Goal: Transaction & Acquisition: Subscribe to service/newsletter

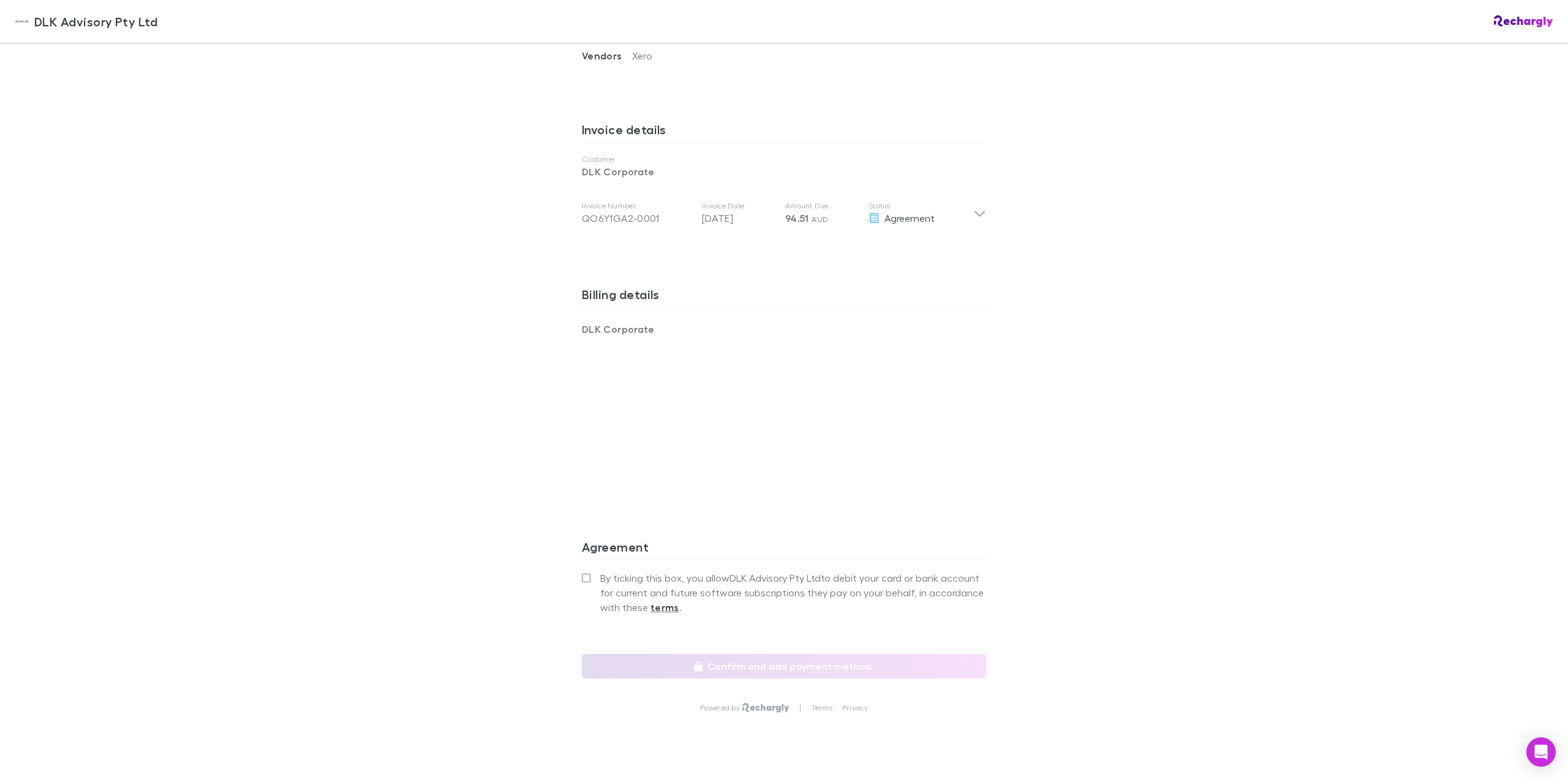
scroll to position [606, 0]
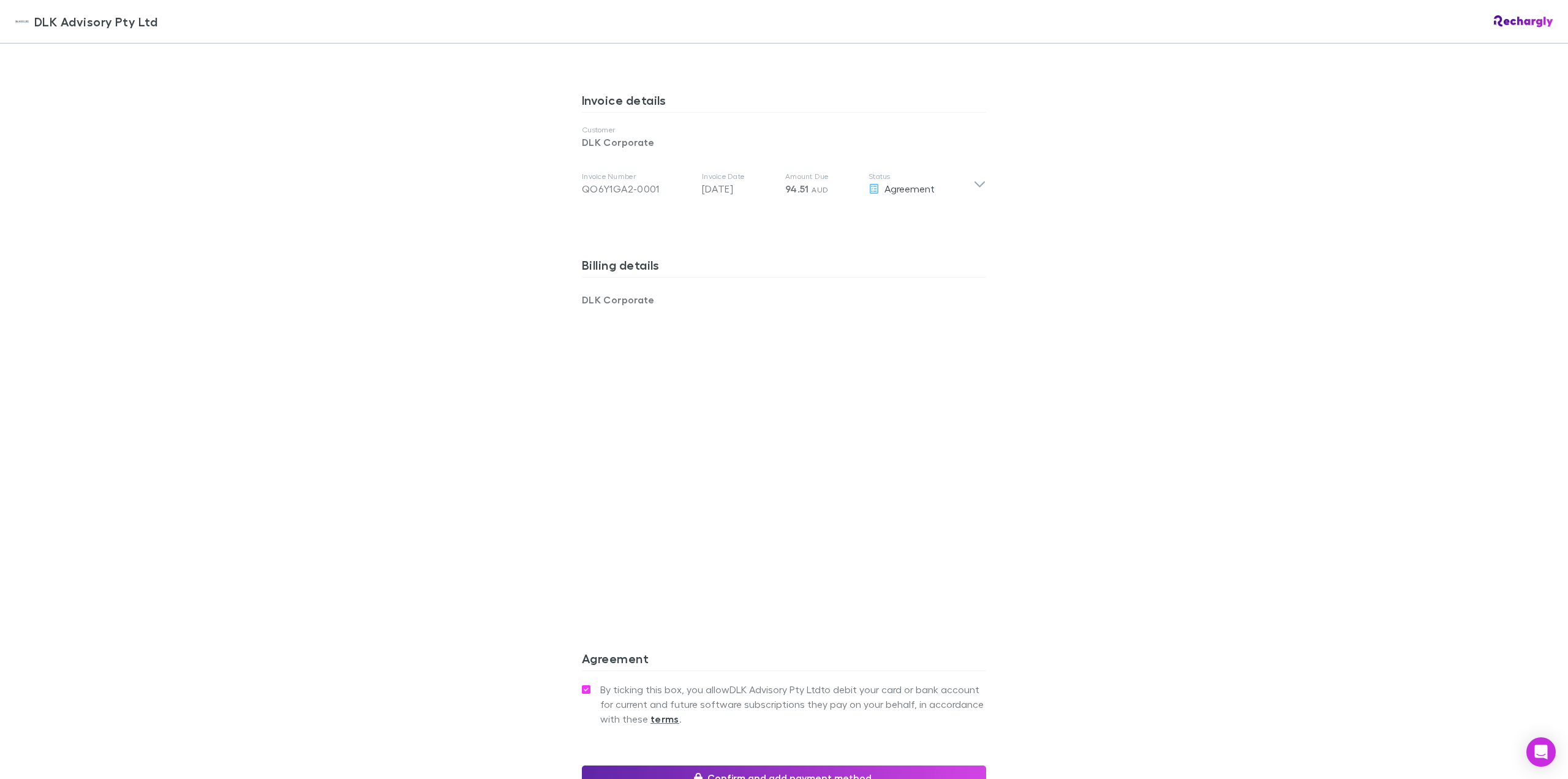
click at [473, 473] on div "DLK Advisory Pty Ltd DLK Advisory Pty Ltd Software subscriptions agreement DLK …" at bounding box center [784, 389] width 1568 height 779
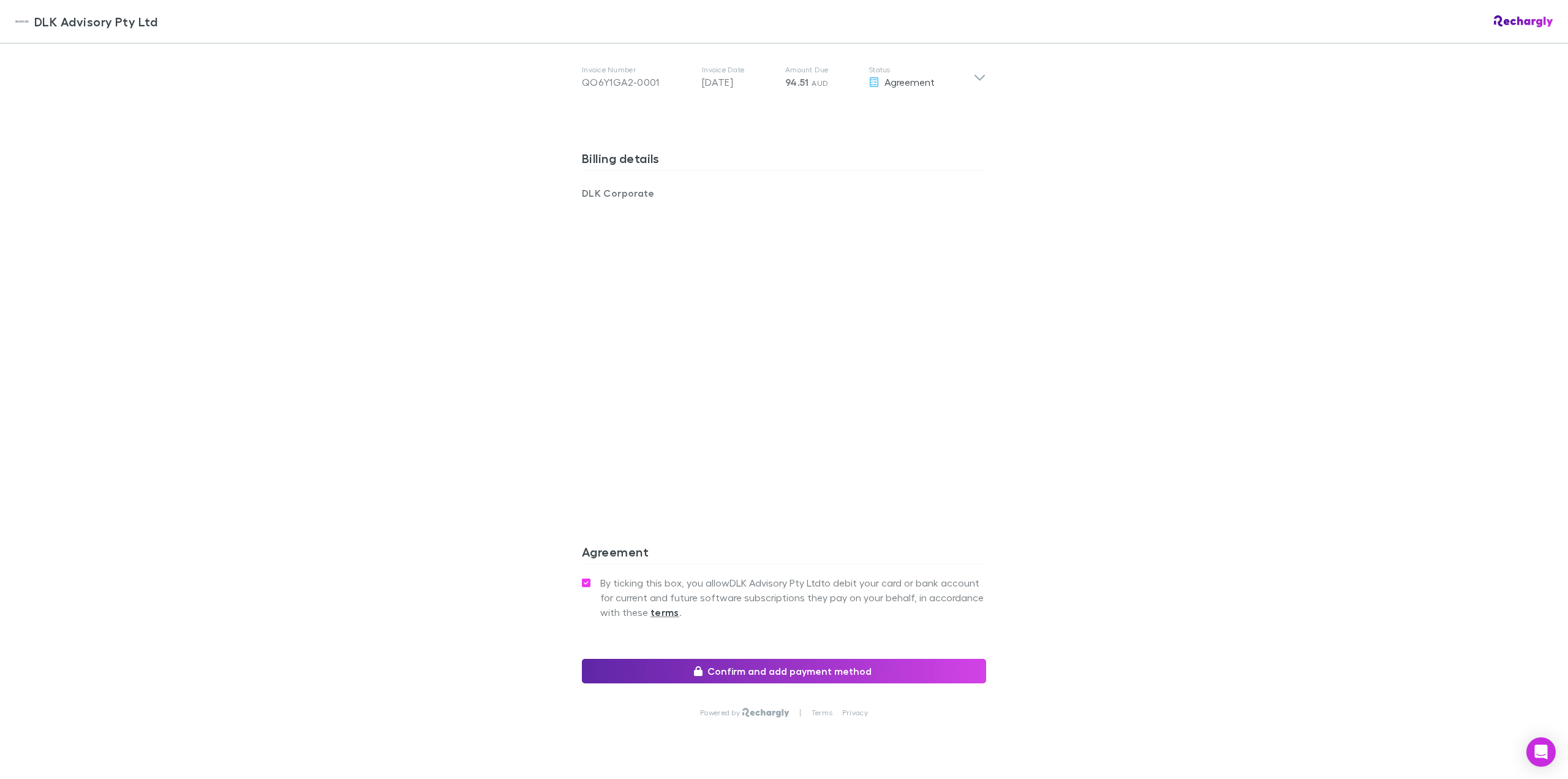
scroll to position [747, 0]
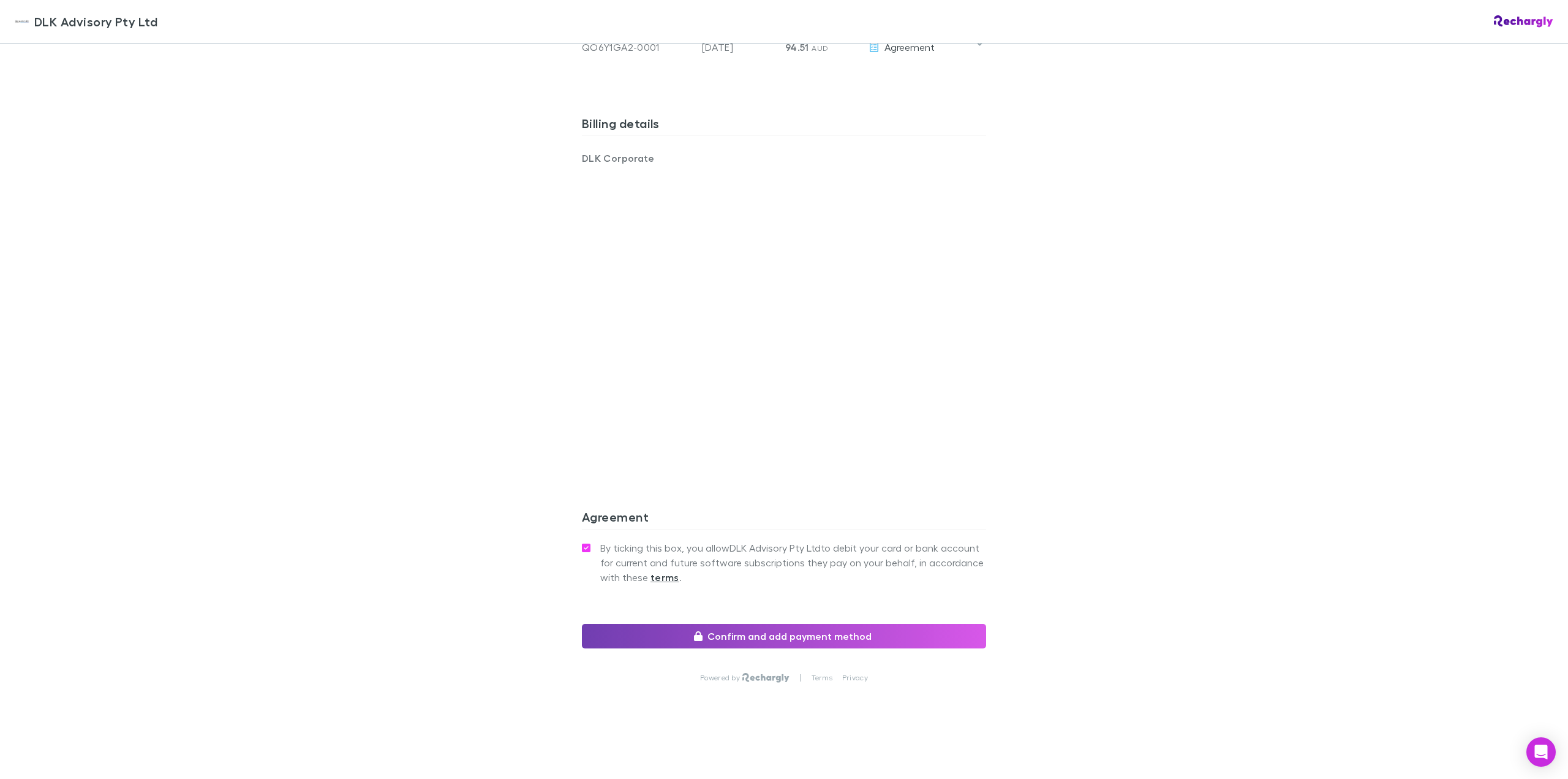
click at [897, 637] on button "Confirm and add payment method" at bounding box center [784, 636] width 404 height 25
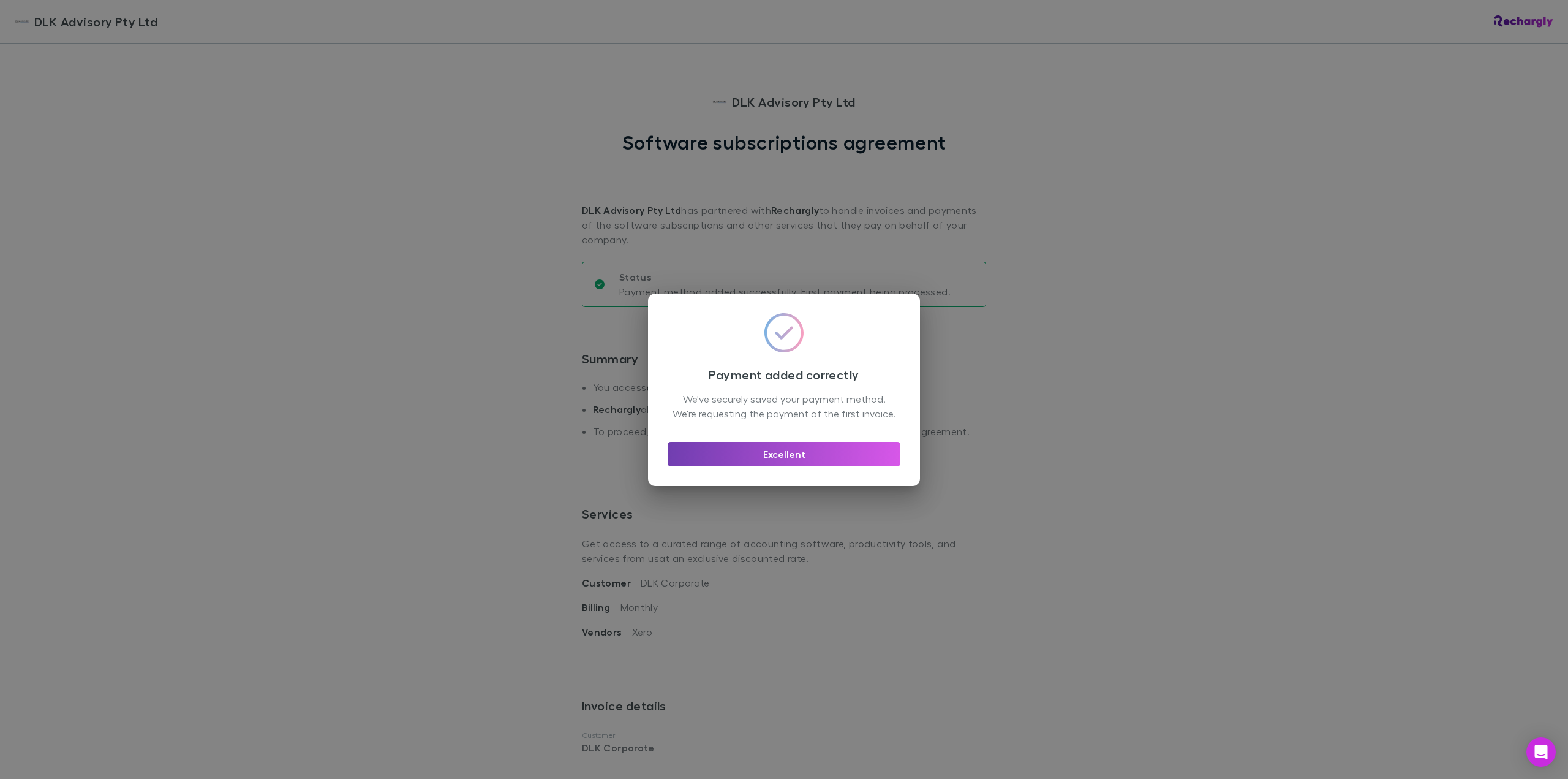
click at [821, 454] on button "Excellent" at bounding box center [784, 455] width 233 height 25
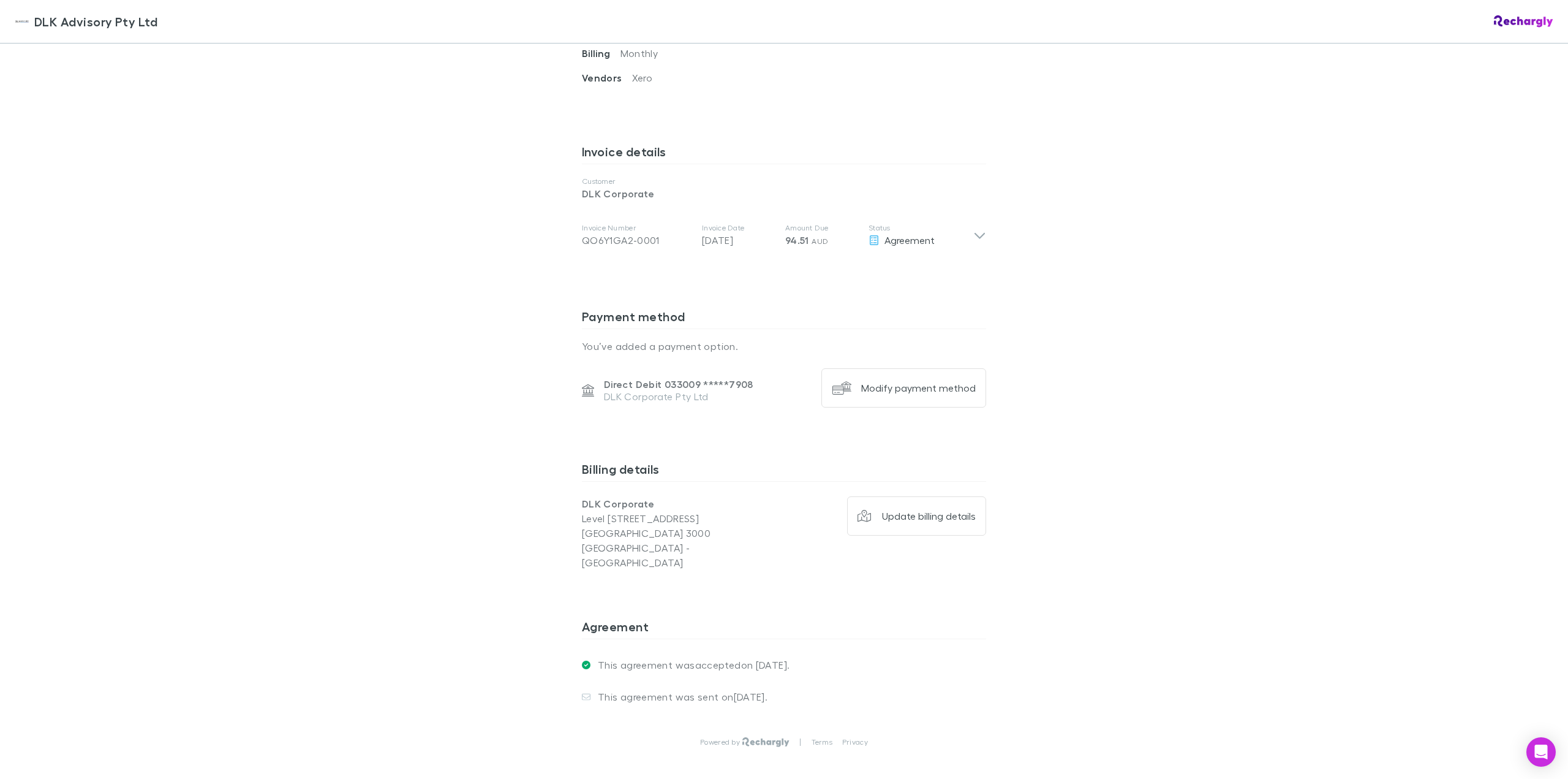
scroll to position [604, 0]
